Goal: Download file/media

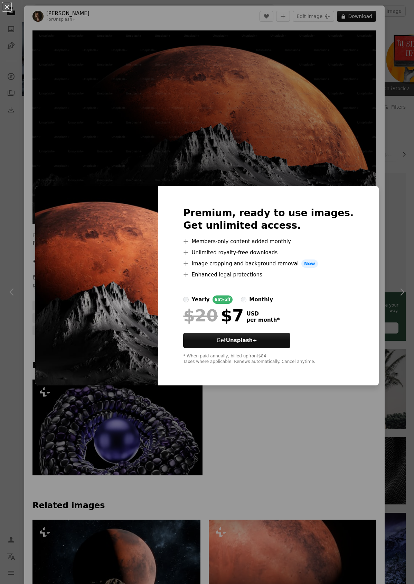
click at [325, 100] on div "An X shape Premium, ready to use images. Get unlimited access. A plus sign Memb…" at bounding box center [207, 292] width 414 height 584
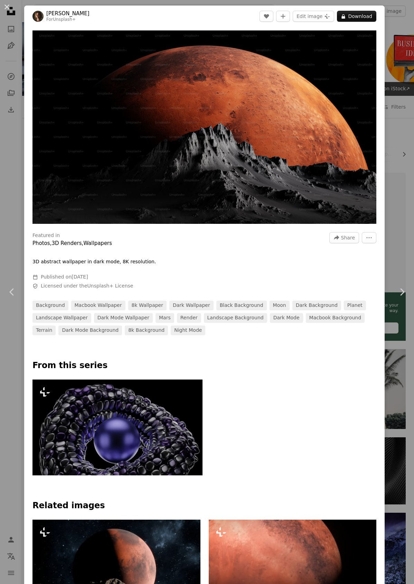
click at [389, 44] on div "An X shape Chevron left Chevron right [PERSON_NAME] For Unsplash+ A heart A plu…" at bounding box center [207, 292] width 414 height 584
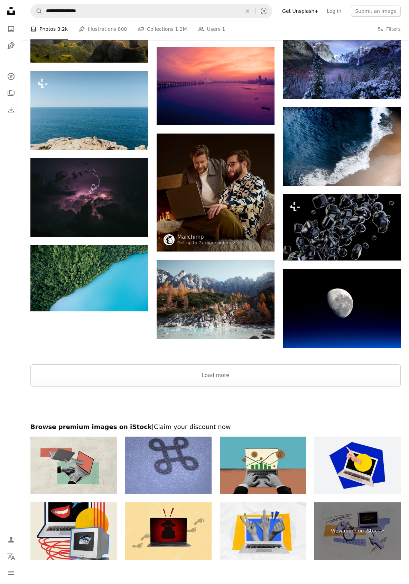
scroll to position [488, 0]
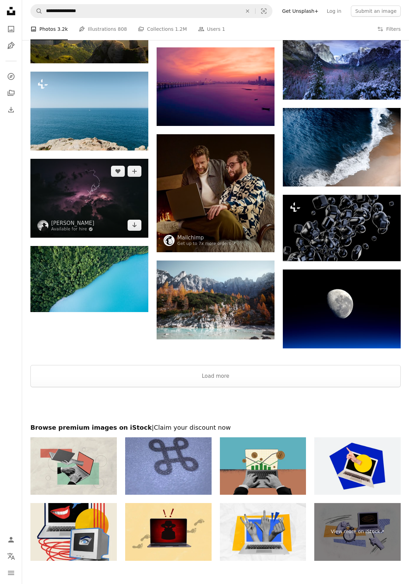
click at [103, 191] on img at bounding box center [89, 198] width 118 height 79
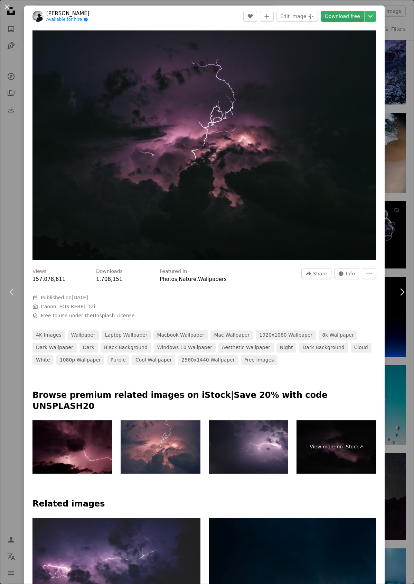
click at [351, 13] on link "Download free" at bounding box center [343, 16] width 44 height 11
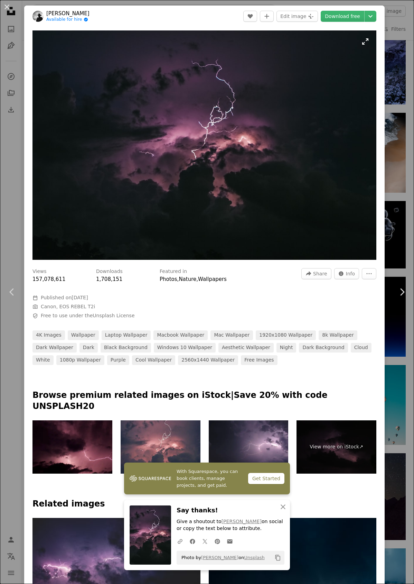
click at [360, 57] on img "Zoom in on this image" at bounding box center [205, 144] width 344 height 229
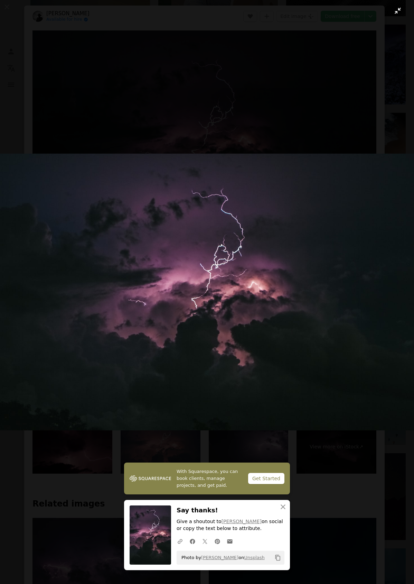
click at [393, 14] on button "Zoom out on this image" at bounding box center [207, 292] width 415 height 585
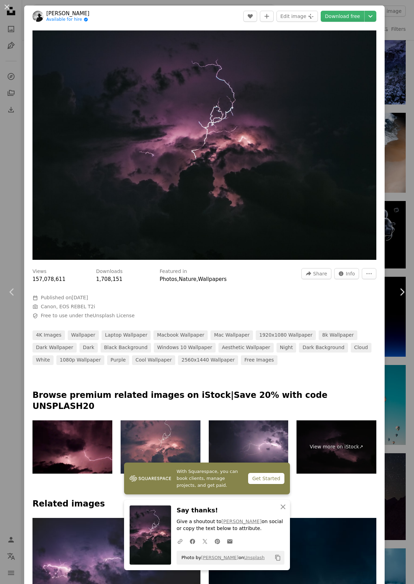
click at [391, 42] on div "An X shape Chevron left Chevron right [PERSON_NAME] Available for hire A checkm…" at bounding box center [207, 292] width 414 height 584
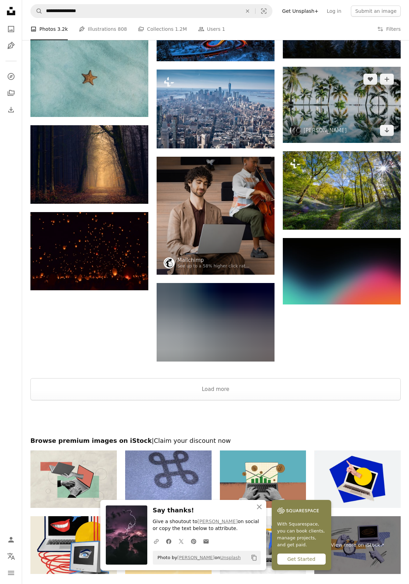
scroll to position [1131, 0]
